Goal: Information Seeking & Learning: Understand process/instructions

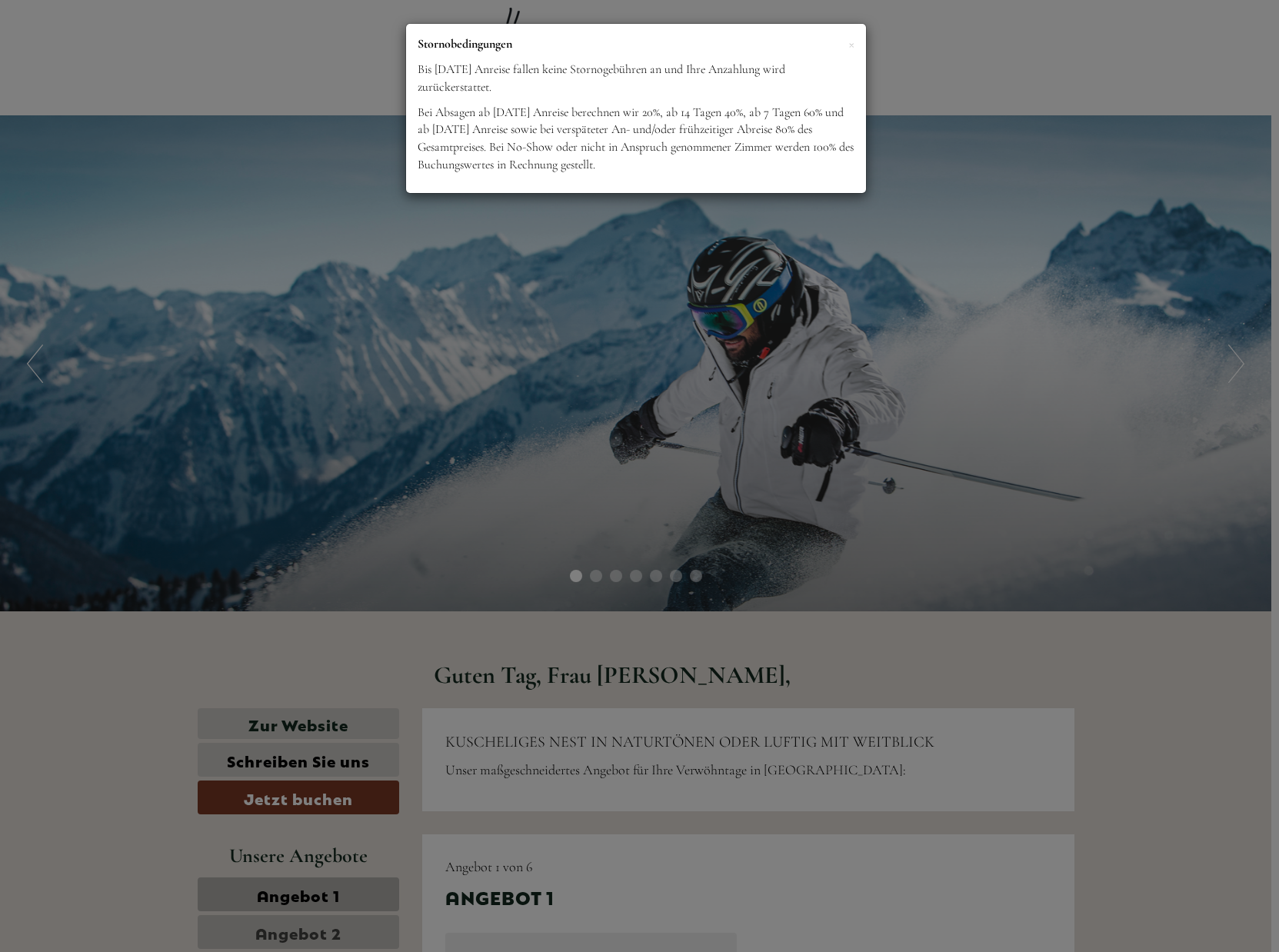
click at [901, 593] on div "× Stornobedingungen Bis [DATE] Anreise fallen keine Stornogebühren an und Ihre …" at bounding box center [639, 476] width 1279 height 952
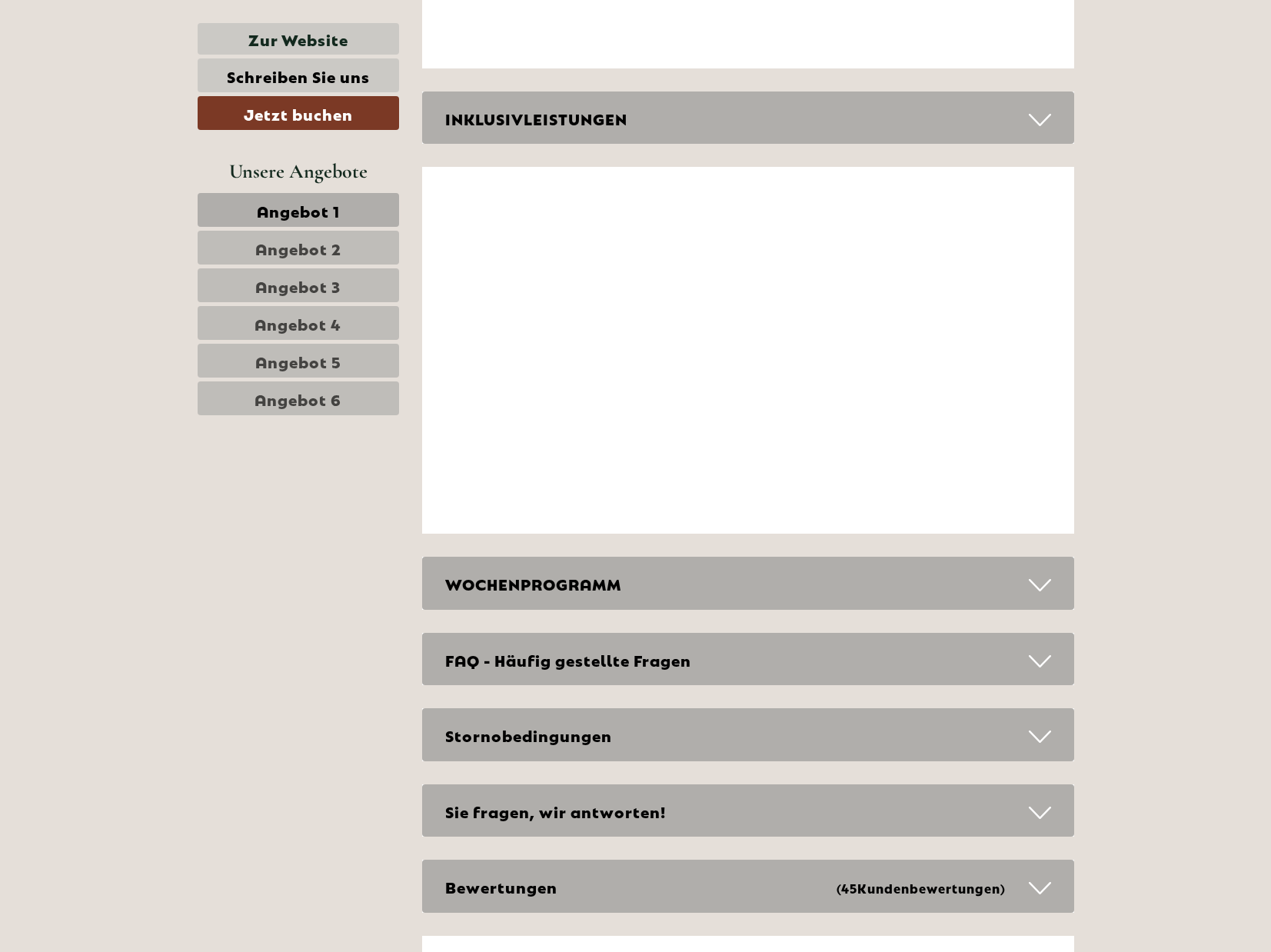
scroll to position [4998, 0]
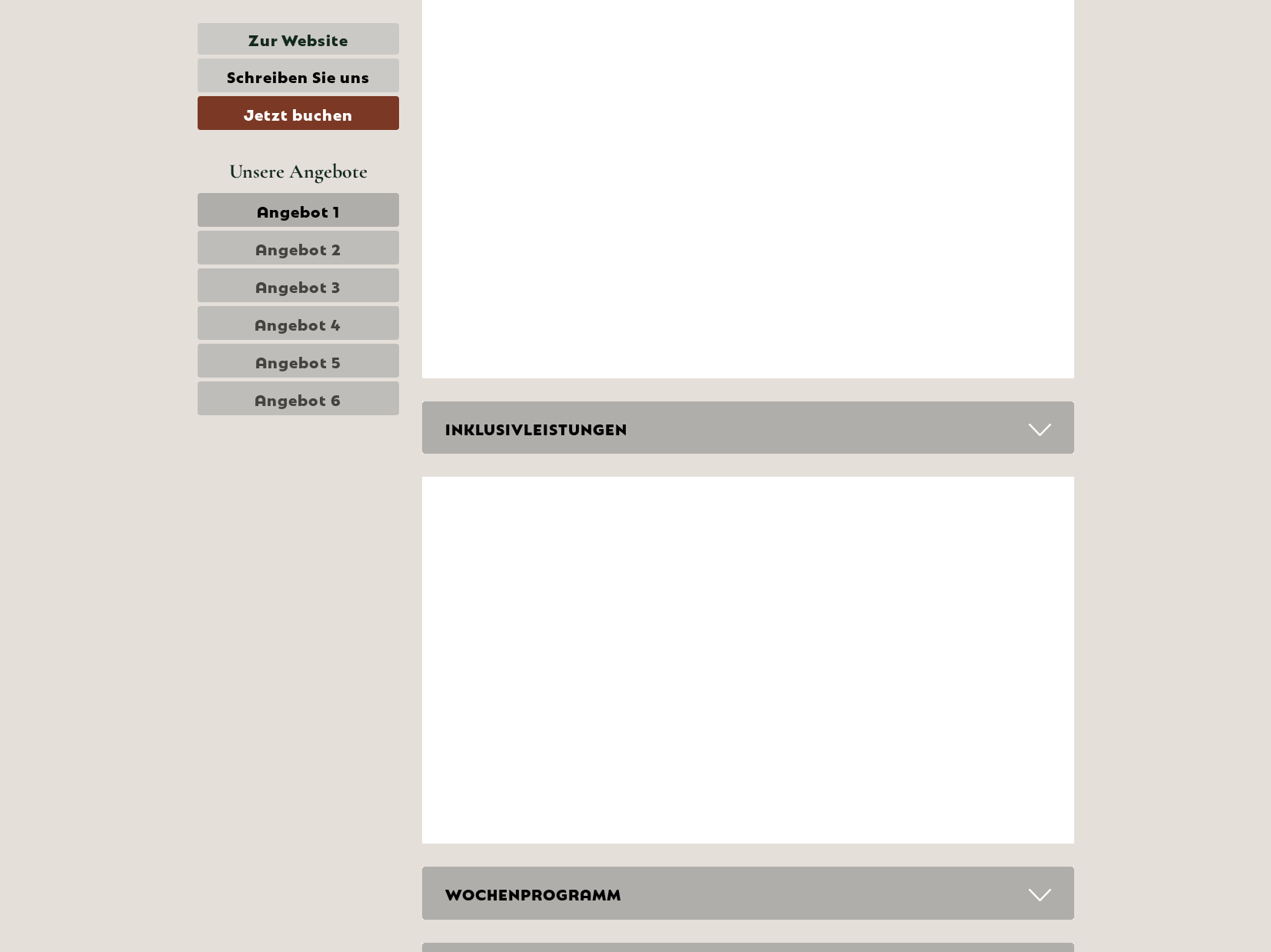
click at [1041, 433] on icon at bounding box center [1040, 430] width 23 height 26
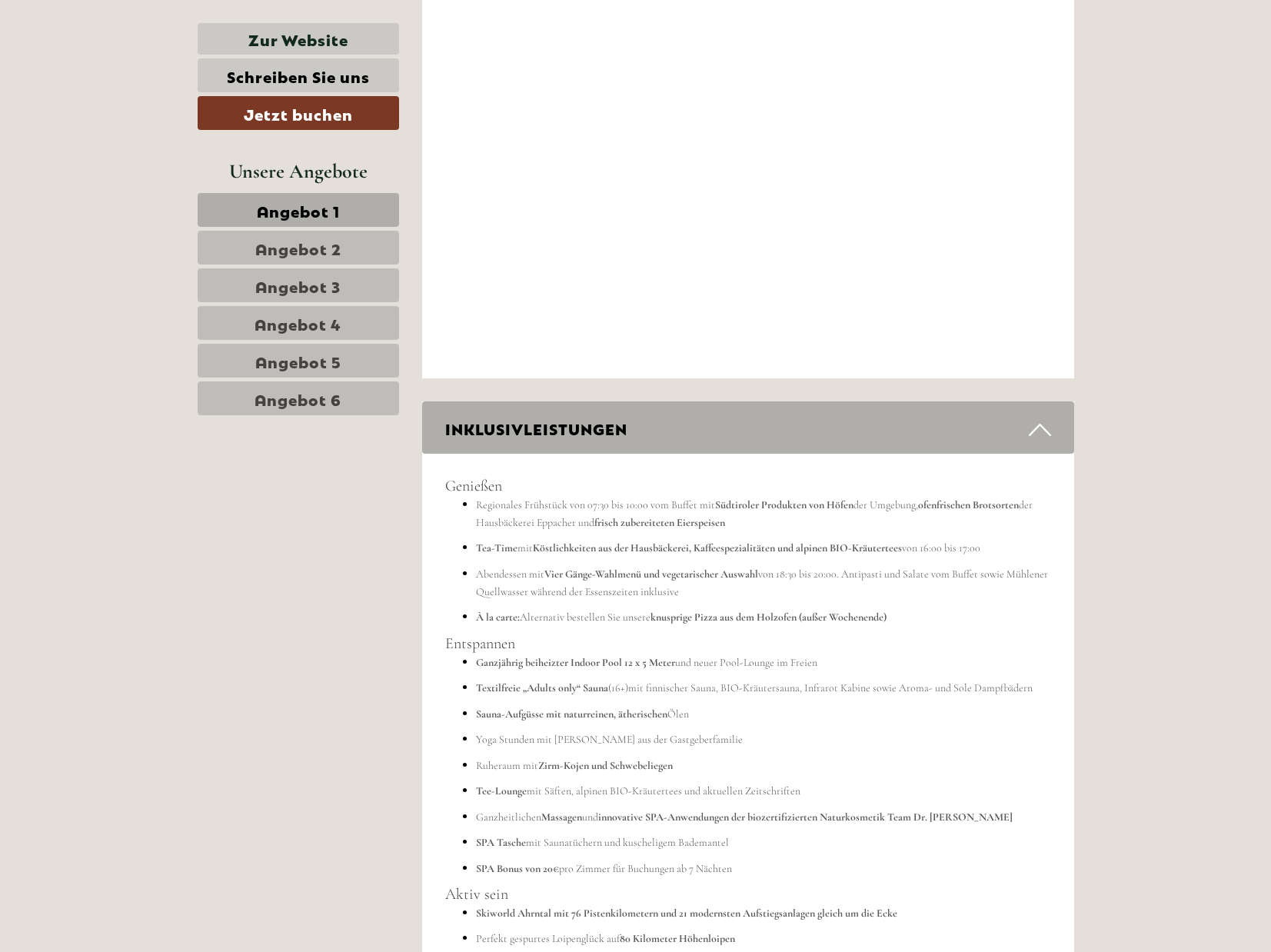
click at [1041, 433] on icon at bounding box center [1040, 430] width 23 height 26
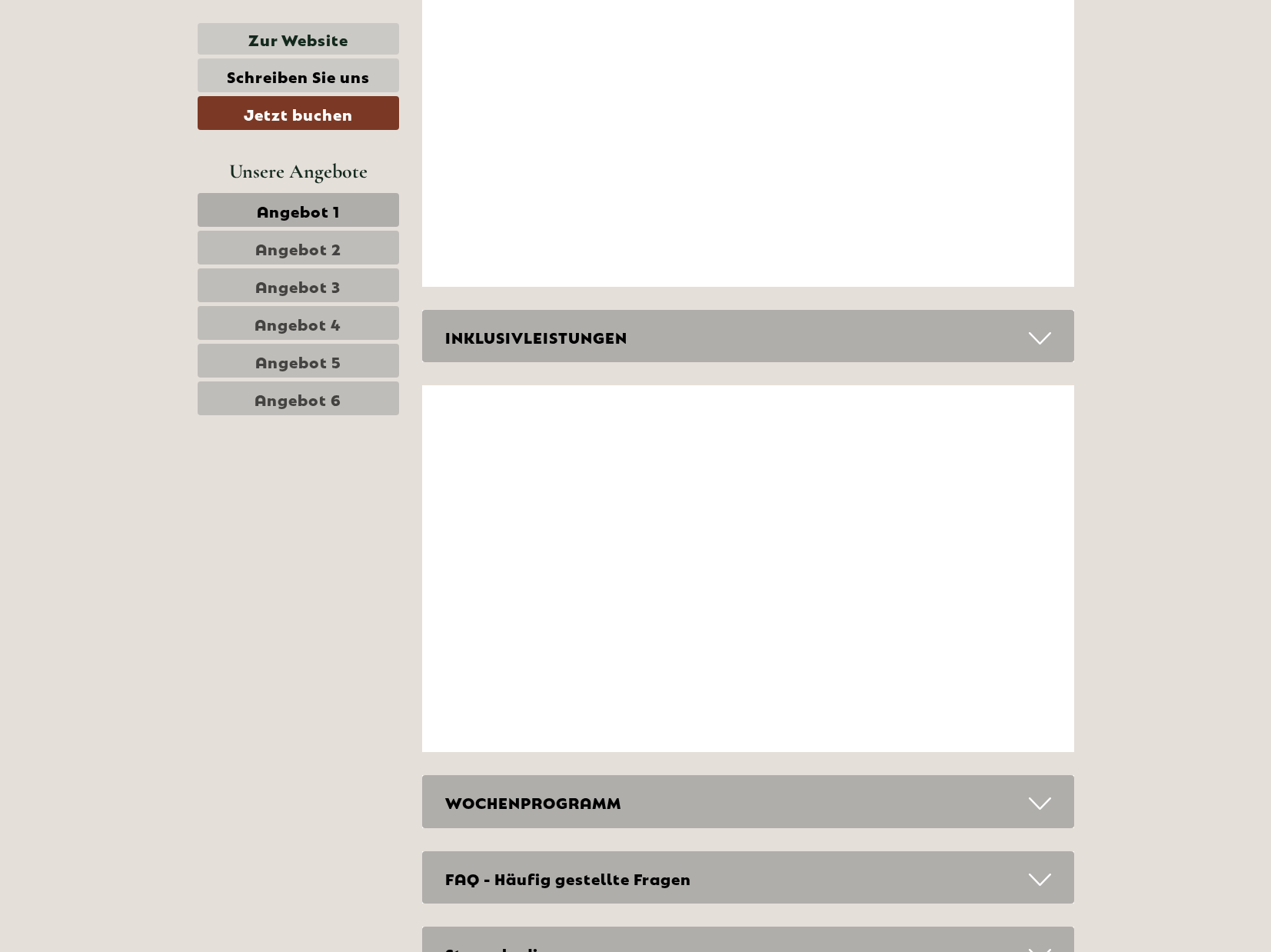
scroll to position [5286, 0]
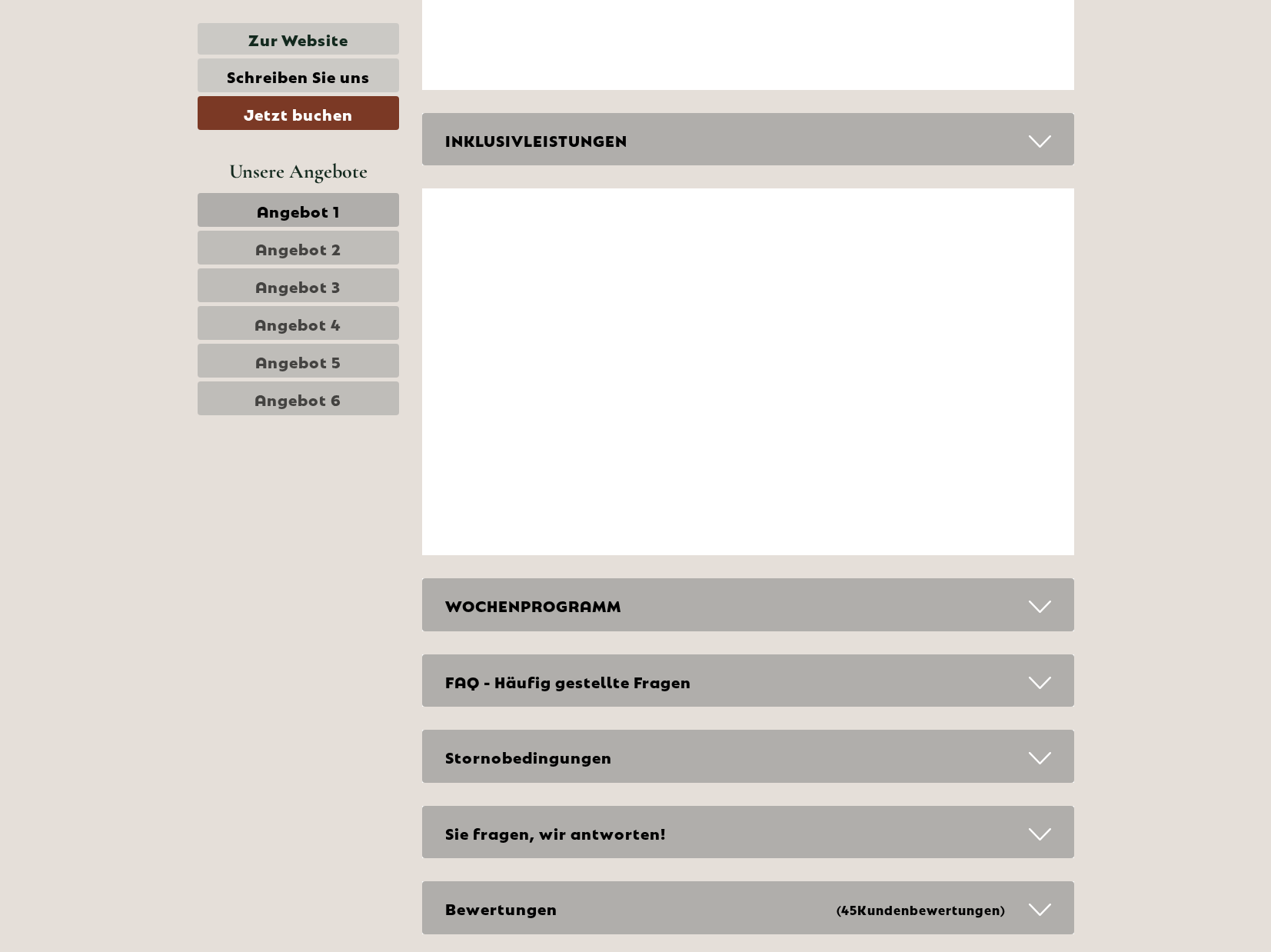
click at [1043, 143] on icon at bounding box center [1040, 141] width 23 height 26
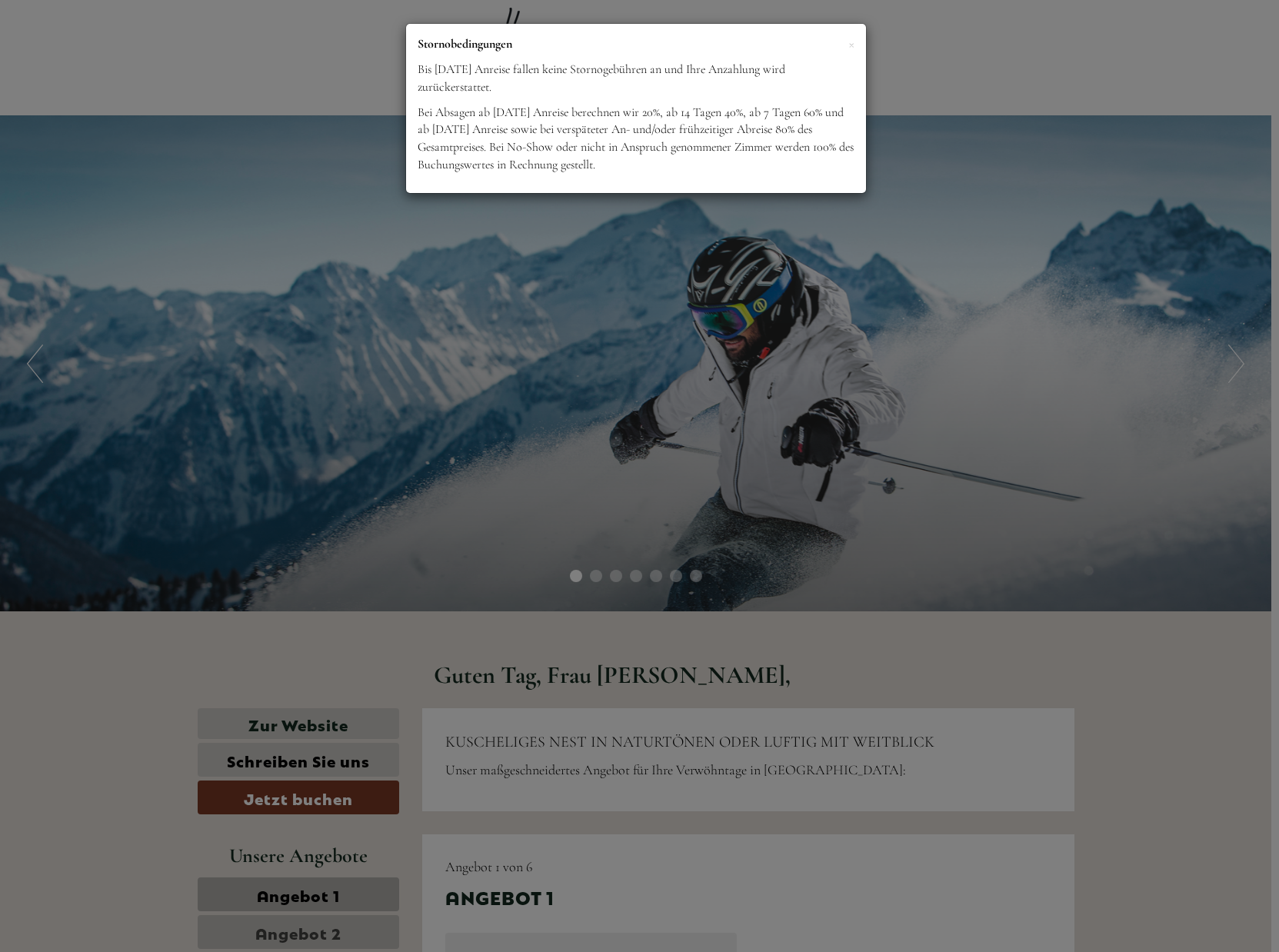
click at [690, 386] on div "× Stornobedingungen Bis [DATE] Anreise fallen keine Stornogebühren an und Ihre …" at bounding box center [639, 476] width 1279 height 952
